Goal: Information Seeking & Learning: Learn about a topic

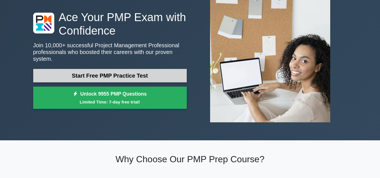
click at [117, 73] on link "Start Free PMP Practice Test" at bounding box center [110, 76] width 154 height 14
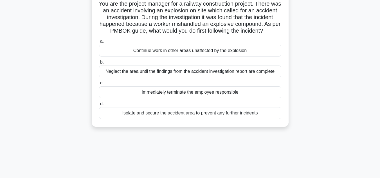
scroll to position [41, 0]
click at [173, 55] on div "Continue work in other areas unaffected by the explosion" at bounding box center [190, 50] width 182 height 12
click at [99, 43] on input "a. Continue work in other areas unaffected by the explosion" at bounding box center [99, 41] width 0 height 4
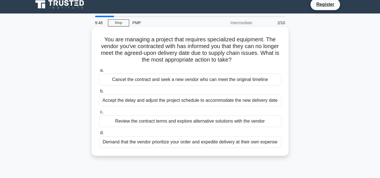
scroll to position [0, 0]
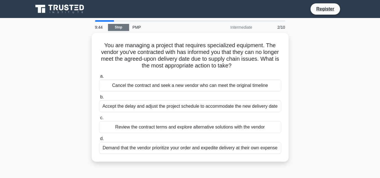
click at [115, 27] on link "Stop" at bounding box center [118, 27] width 21 height 7
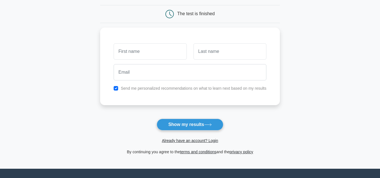
scroll to position [52, 0]
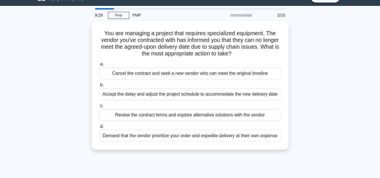
scroll to position [11, 0]
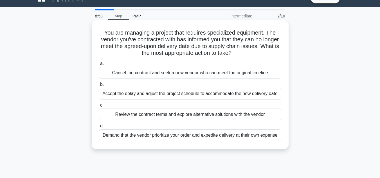
click at [229, 115] on div "Review the contract terms and explore alternative solutions with the vendor" at bounding box center [190, 115] width 182 height 12
click at [99, 107] on input "c. Review the contract terms and explore alternative solutions with the vendor" at bounding box center [99, 106] width 0 height 4
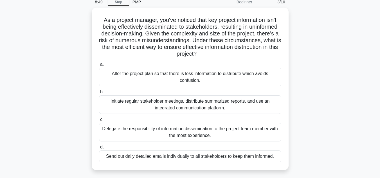
scroll to position [27, 0]
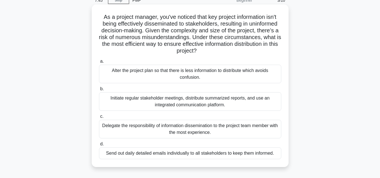
click at [222, 129] on div "Delegate the responsibility of information dissemination to the project team me…" at bounding box center [190, 129] width 182 height 19
click at [99, 119] on input "c. Delegate the responsibility of information dissemination to the project team…" at bounding box center [99, 117] width 0 height 4
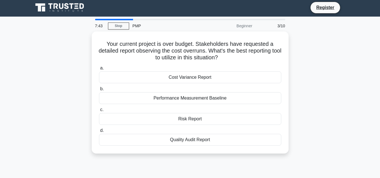
scroll to position [0, 0]
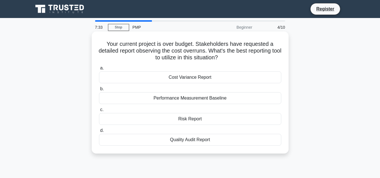
click at [177, 78] on div "Cost Variance Report" at bounding box center [190, 78] width 182 height 12
click at [99, 70] on input "a. Cost Variance Report" at bounding box center [99, 68] width 0 height 4
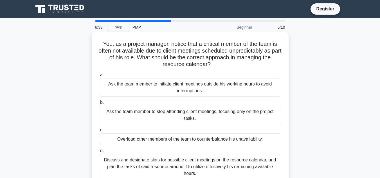
click at [179, 167] on div "Discuss and designate slots for possible client meetings on the resource calend…" at bounding box center [190, 166] width 182 height 25
click at [99, 153] on input "d. Discuss and designate slots for possible client meetings on the resource cal…" at bounding box center [99, 151] width 0 height 4
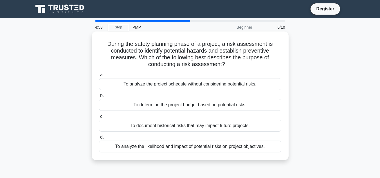
click at [183, 124] on div "To document historical risks that may impact future projects." at bounding box center [190, 126] width 182 height 12
click at [99, 119] on input "c. To document historical risks that may impact future projects." at bounding box center [99, 117] width 0 height 4
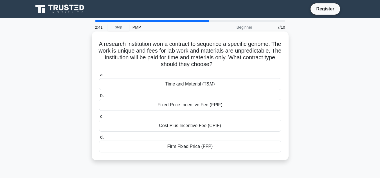
click at [192, 84] on div "Time and Material (T&M)" at bounding box center [190, 84] width 182 height 12
click at [99, 77] on input "a. Time and Material (T&M)" at bounding box center [99, 75] width 0 height 4
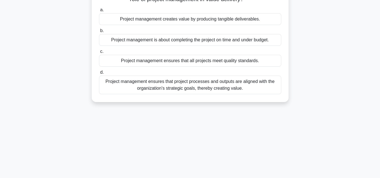
scroll to position [54, 0]
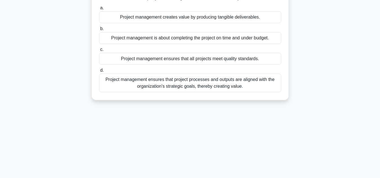
click at [199, 82] on div "Project management ensures that project processes and outputs are aligned with …" at bounding box center [190, 83] width 182 height 19
click at [99, 72] on input "d. Project management ensures that project processes and outputs are aligned wi…" at bounding box center [99, 71] width 0 height 4
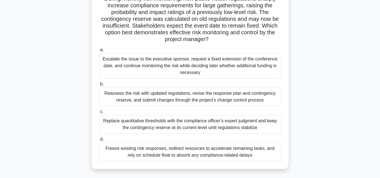
scroll to position [46, 0]
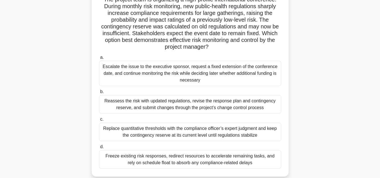
drag, startPoint x: 379, startPoint y: 90, endPoint x: 382, endPoint y: 86, distance: 4.5
click at [380, 86] on html "Register 1:43 Stop PMP" at bounding box center [190, 106] width 380 height 304
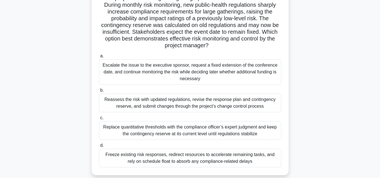
click at [184, 104] on div "Reassess the risk with updated regulations, revise the response plan and contin…" at bounding box center [190, 103] width 182 height 19
click at [99, 92] on input "b. Reassess the risk with updated regulations, revise the response plan and con…" at bounding box center [99, 91] width 0 height 4
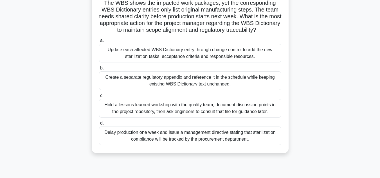
scroll to position [57, 0]
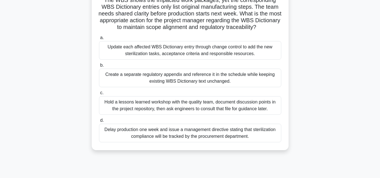
click at [200, 43] on div "Update each affected WBS Dictionary entry through change control to add the new…" at bounding box center [190, 50] width 182 height 19
click at [99, 40] on input "a. Update each affected WBS Dictionary entry through change control to add the …" at bounding box center [99, 38] width 0 height 4
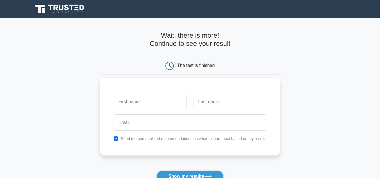
click at [146, 103] on input "text" at bounding box center [150, 102] width 73 height 16
type input "[PERSON_NAME]"
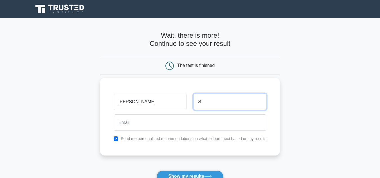
type input "S"
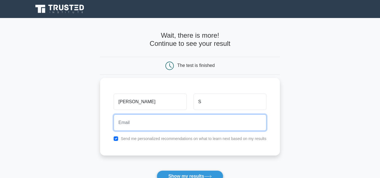
click at [143, 124] on input "email" at bounding box center [190, 123] width 153 height 16
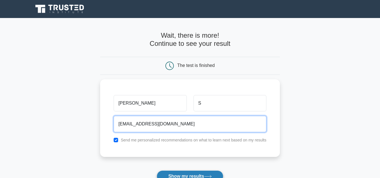
type input "arjitsaxena29@gmail.com"
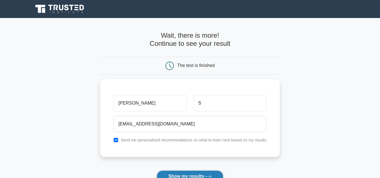
click at [175, 173] on button "Show my results" at bounding box center [190, 177] width 66 height 12
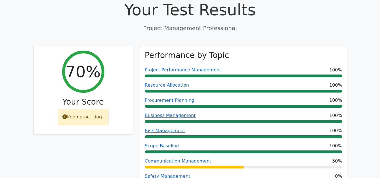
scroll to position [210, 0]
